Goal: Information Seeking & Learning: Learn about a topic

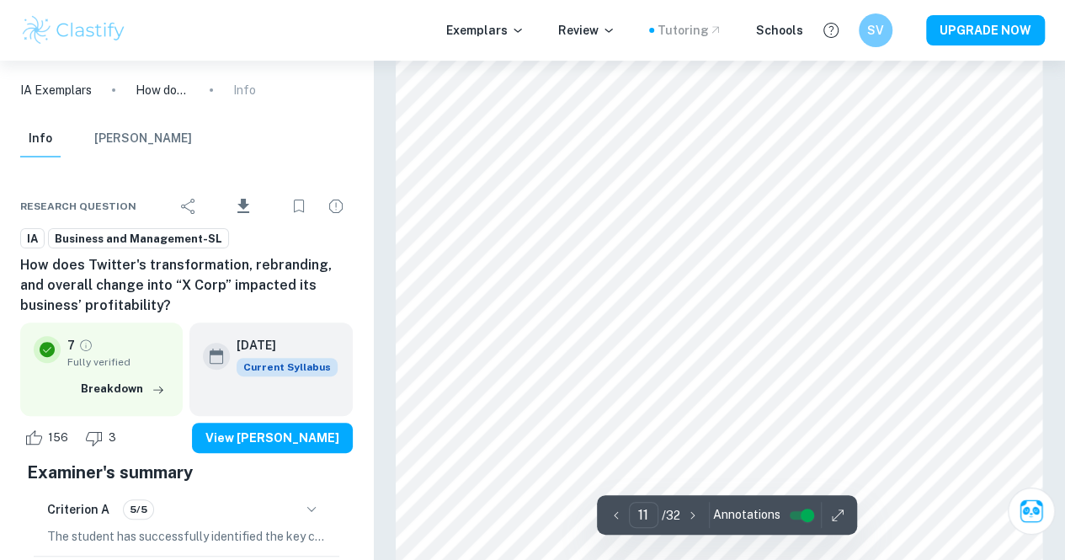
scroll to position [9669, 0]
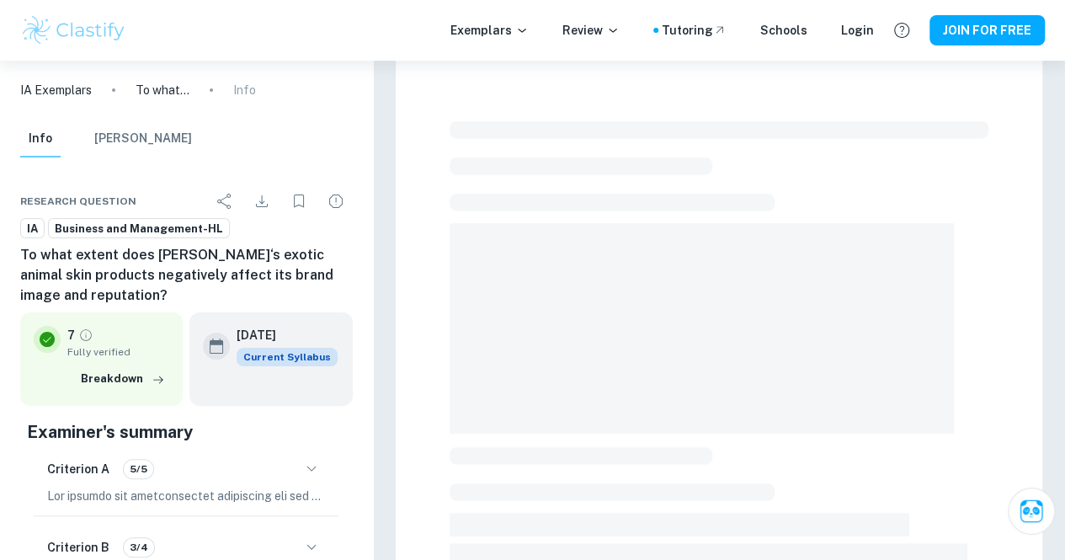
scroll to position [61, 0]
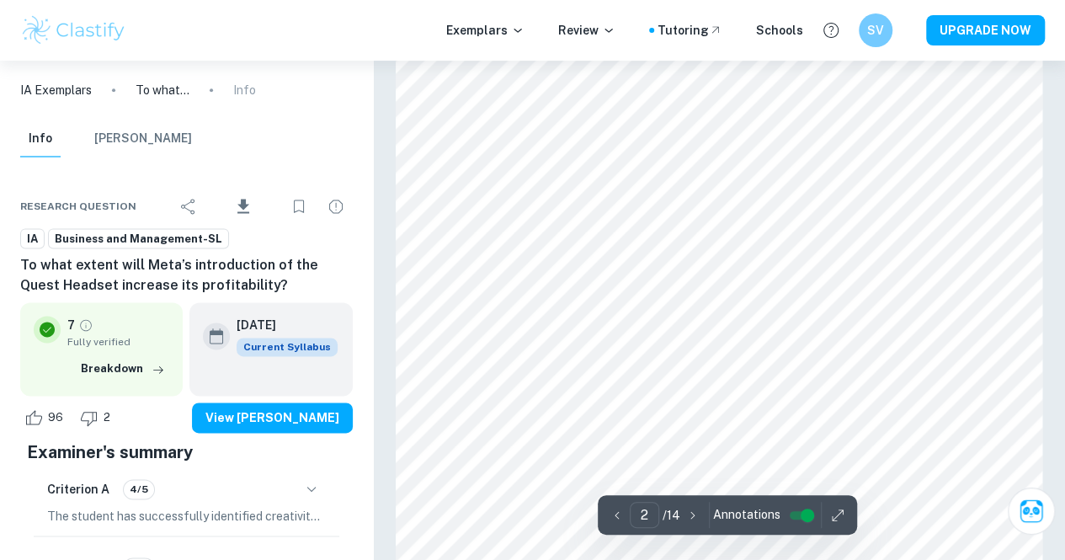
scroll to position [1058, 0]
type input "13"
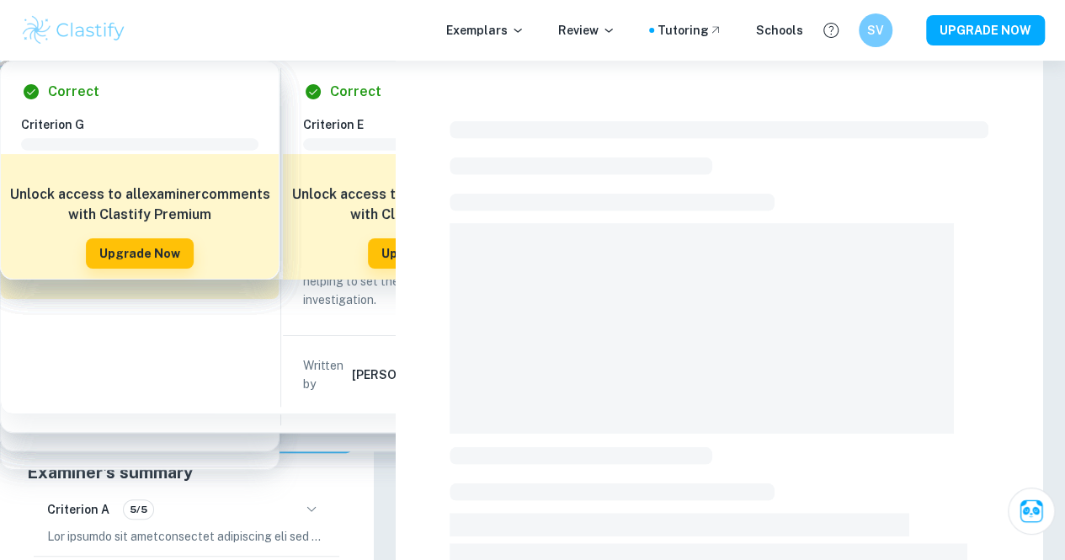
click at [493, 55] on div "Exemplars Review Tutoring Schools SV UPGRADE NOW" at bounding box center [532, 30] width 1065 height 61
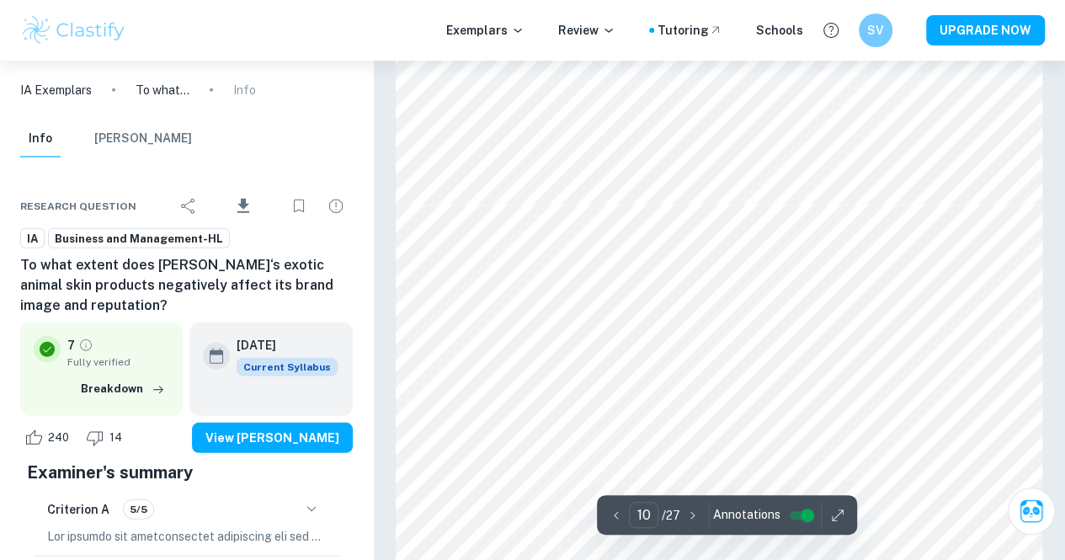
type input "11"
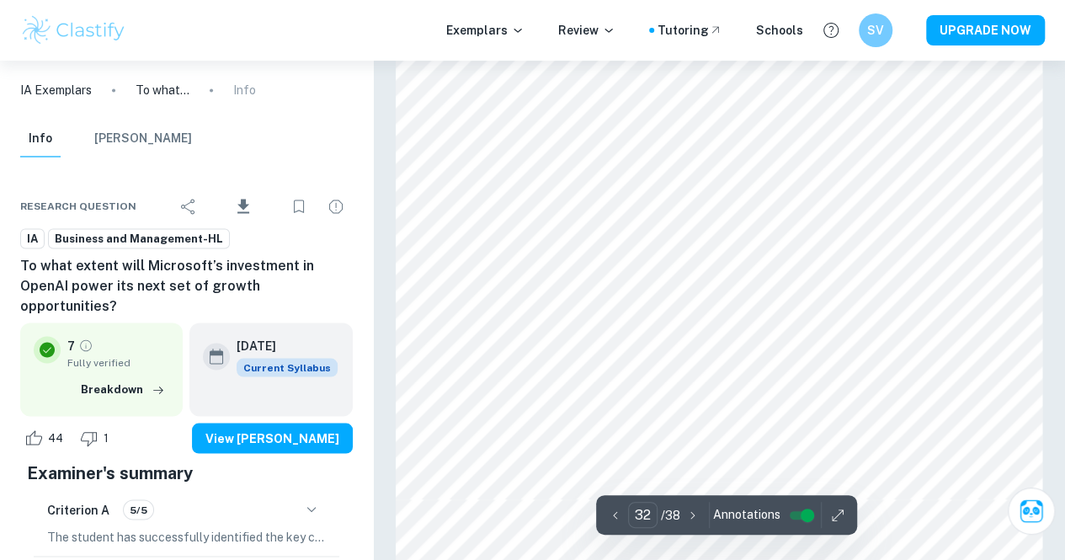
scroll to position [26922, 0]
type input "11"
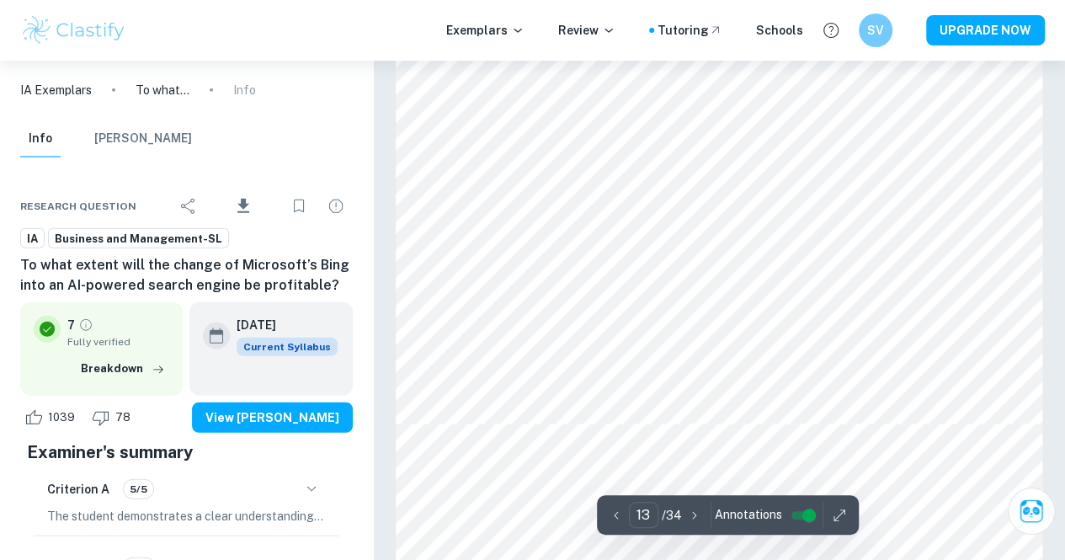
scroll to position [11797, 0]
type input "13"
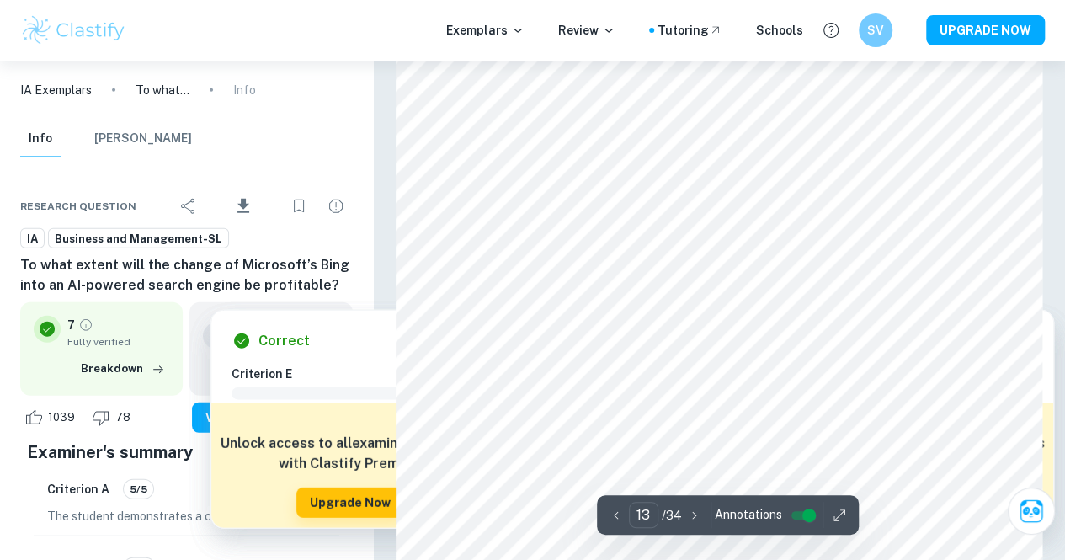
scroll to position [11632, 0]
